Goal: Find specific page/section: Find specific page/section

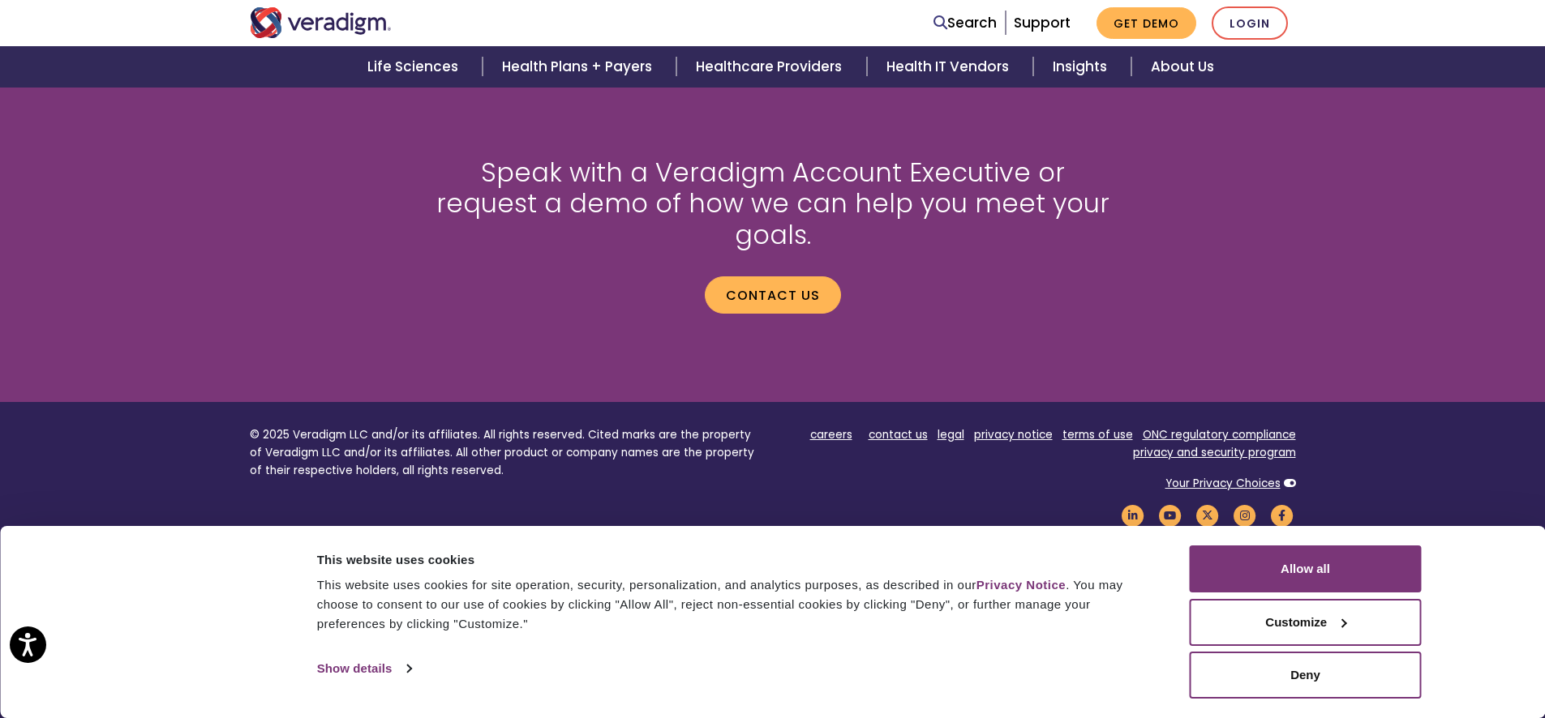
scroll to position [216, 0]
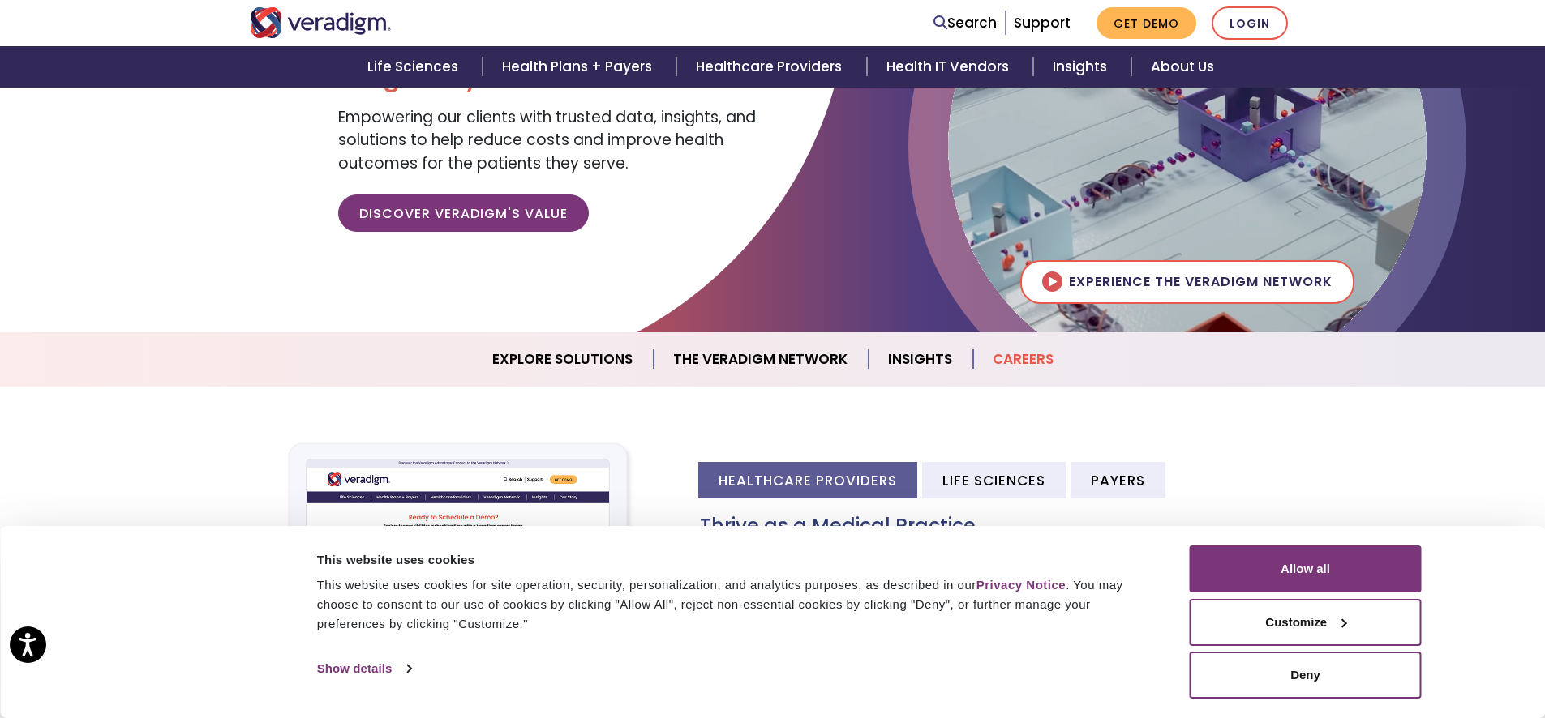
click at [1033, 348] on link "Careers" at bounding box center [1023, 359] width 100 height 41
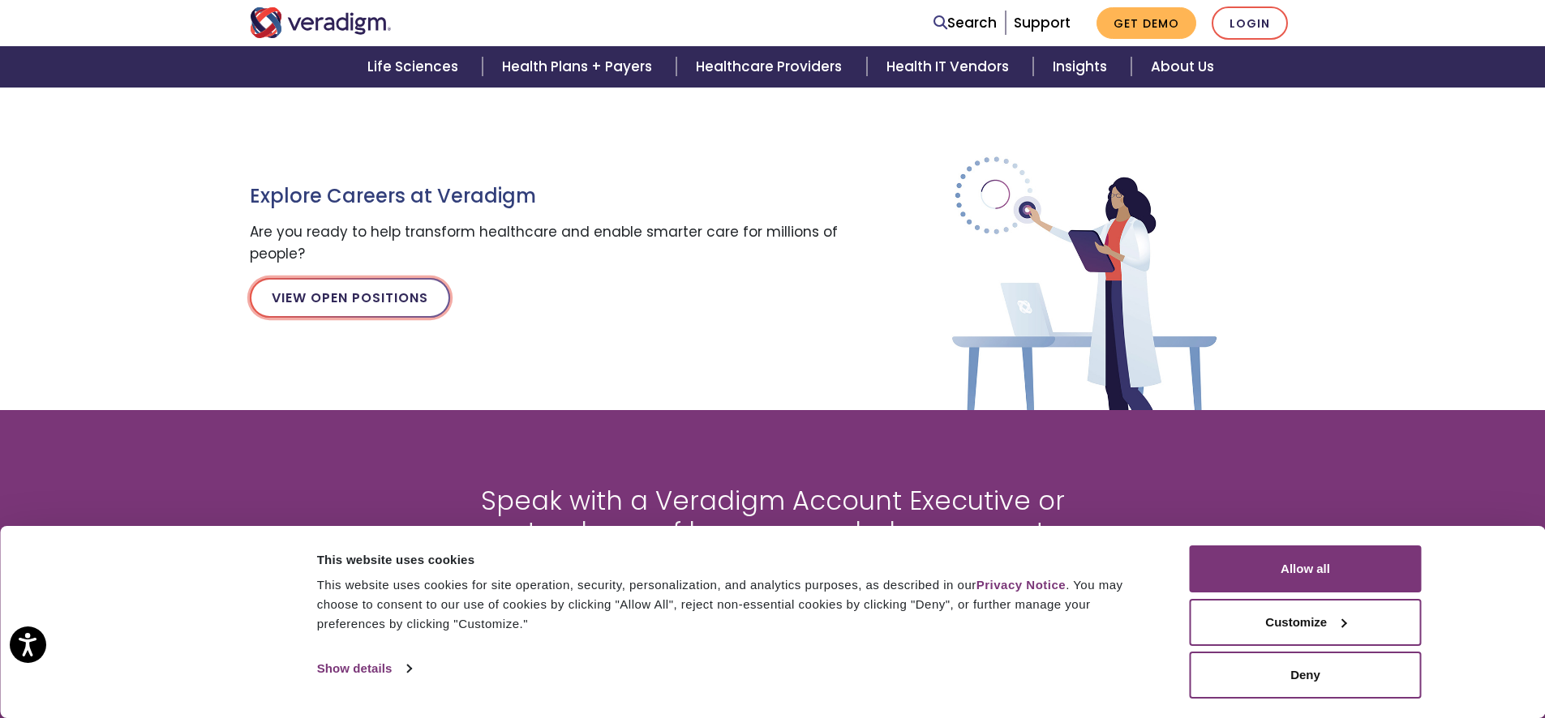
click at [308, 301] on link "View Open Positions" at bounding box center [350, 297] width 200 height 39
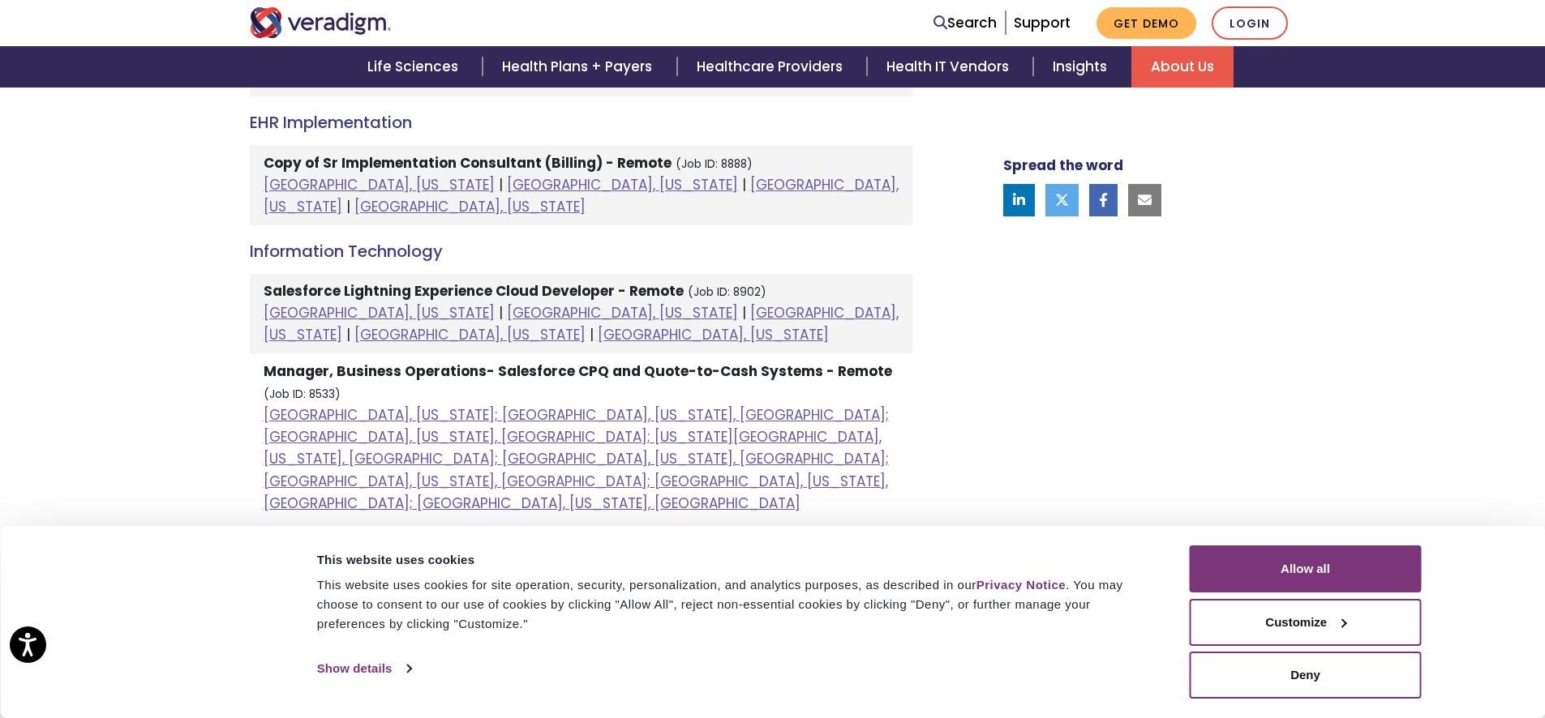
scroll to position [1135, 0]
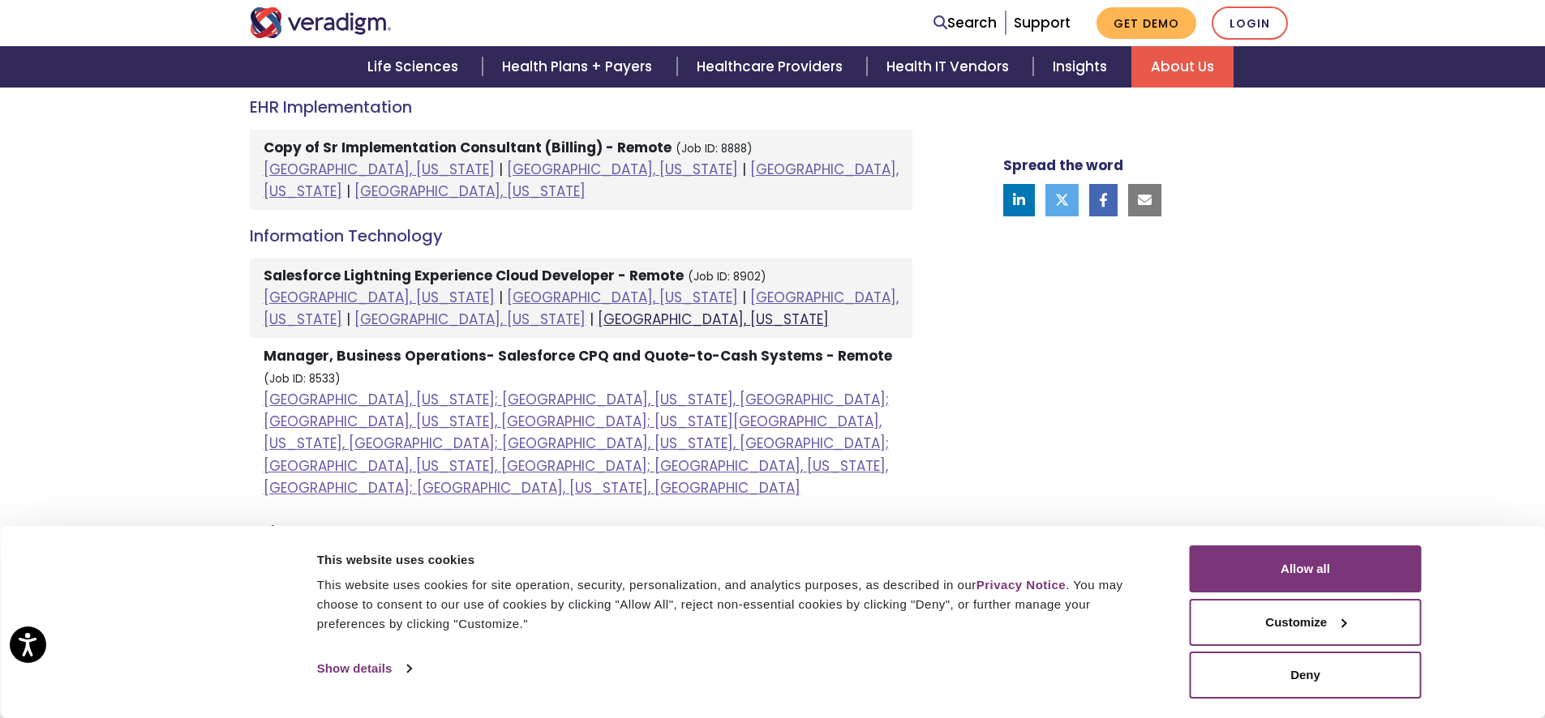
click at [598, 310] on link "[GEOGRAPHIC_DATA], [US_STATE]" at bounding box center [713, 319] width 231 height 19
